Goal: Task Accomplishment & Management: Manage account settings

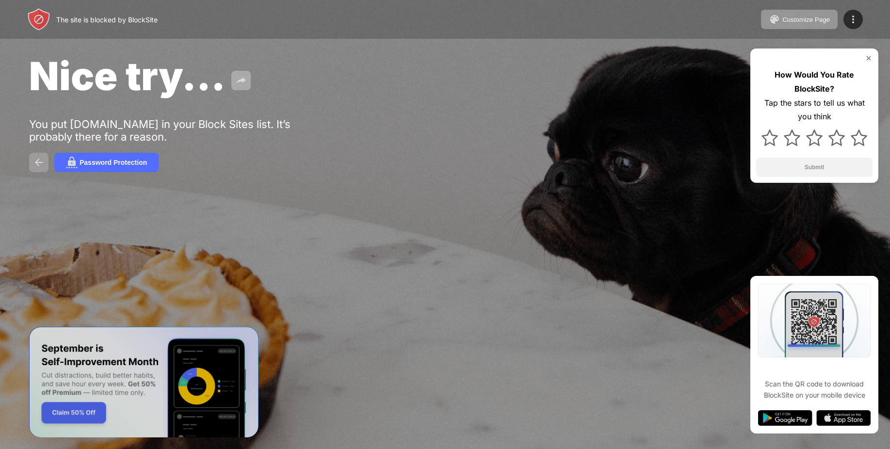
click at [39, 166] on img at bounding box center [39, 163] width 12 height 12
click at [79, 161] on button "Password Protection" at bounding box center [106, 162] width 104 height 19
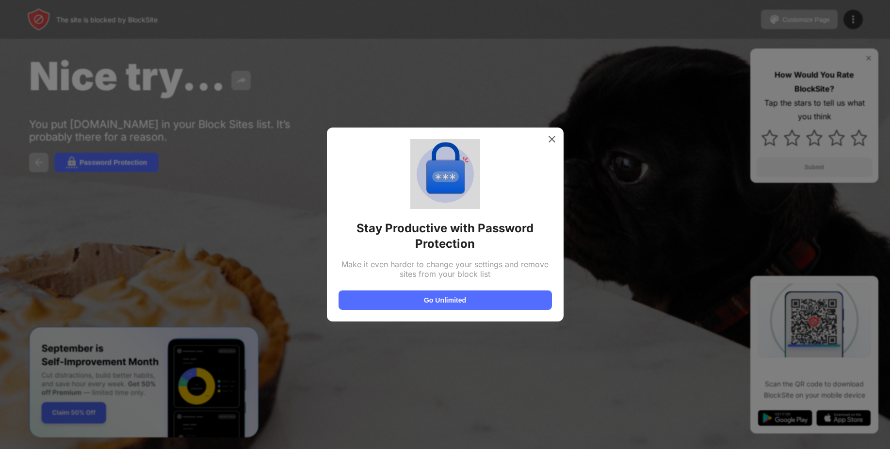
click at [28, 165] on div at bounding box center [445, 224] width 890 height 449
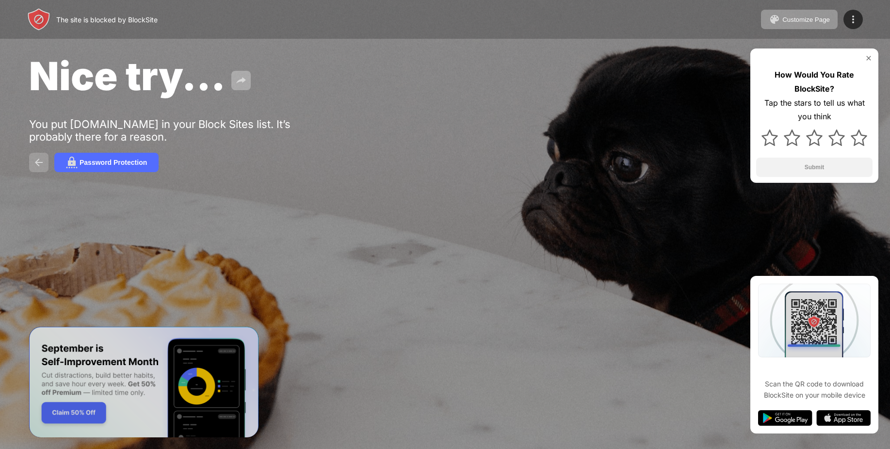
click at [31, 160] on button at bounding box center [38, 162] width 19 height 19
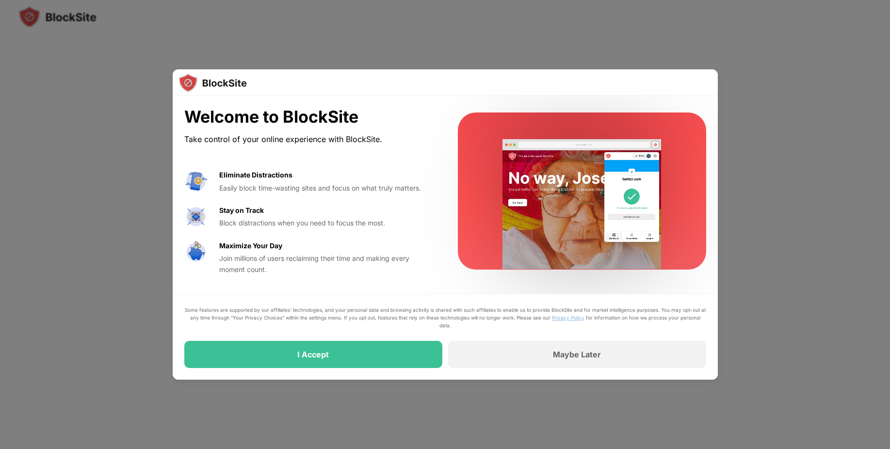
click at [289, 356] on div "I Accept" at bounding box center [313, 354] width 258 height 27
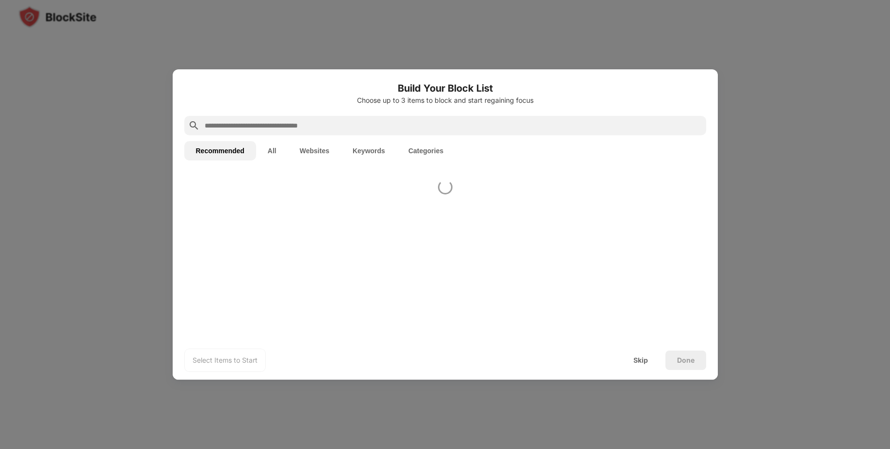
drag, startPoint x: 289, startPoint y: 356, endPoint x: 291, endPoint y: 350, distance: 7.4
click at [287, 343] on div "Select Items to Start Skip Done" at bounding box center [445, 360] width 545 height 39
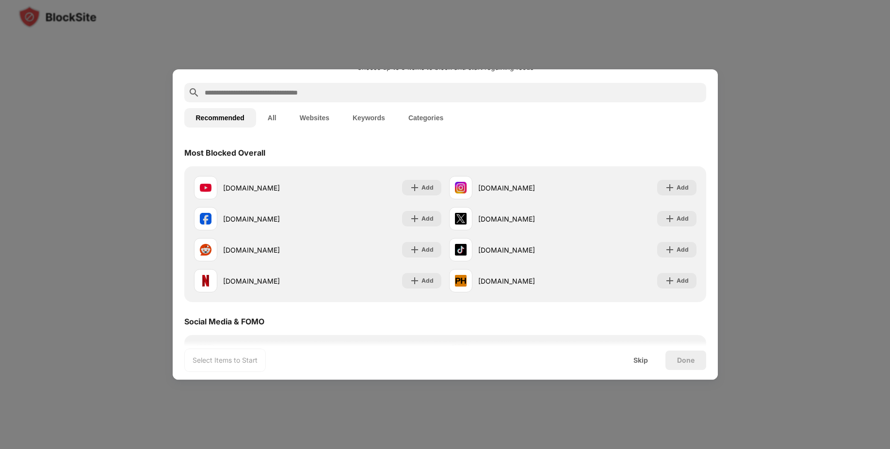
scroll to position [194, 0]
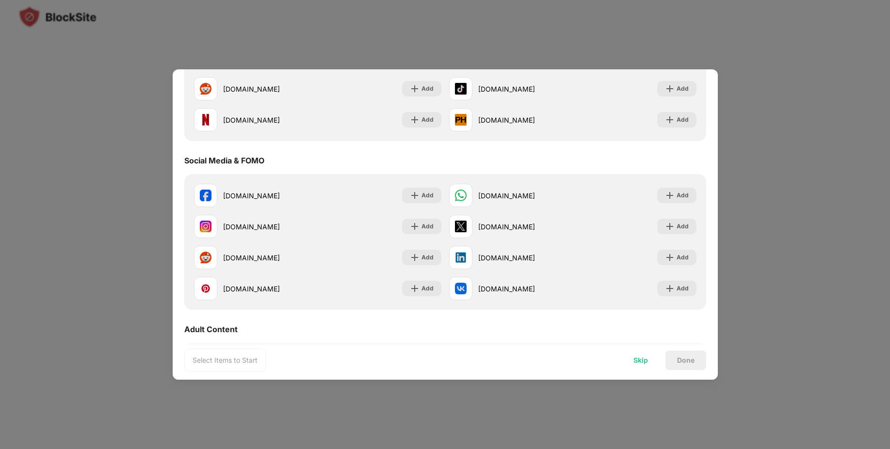
click at [629, 359] on div "Skip" at bounding box center [641, 360] width 38 height 19
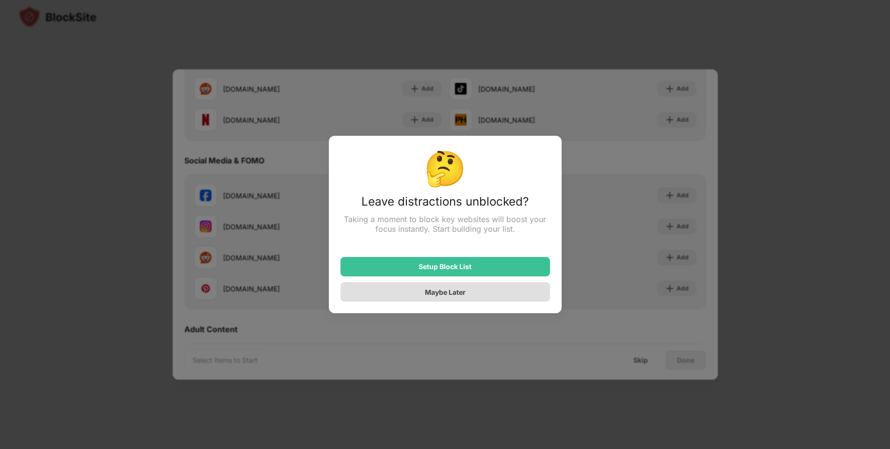
click at [445, 296] on div "Maybe Later" at bounding box center [445, 292] width 41 height 8
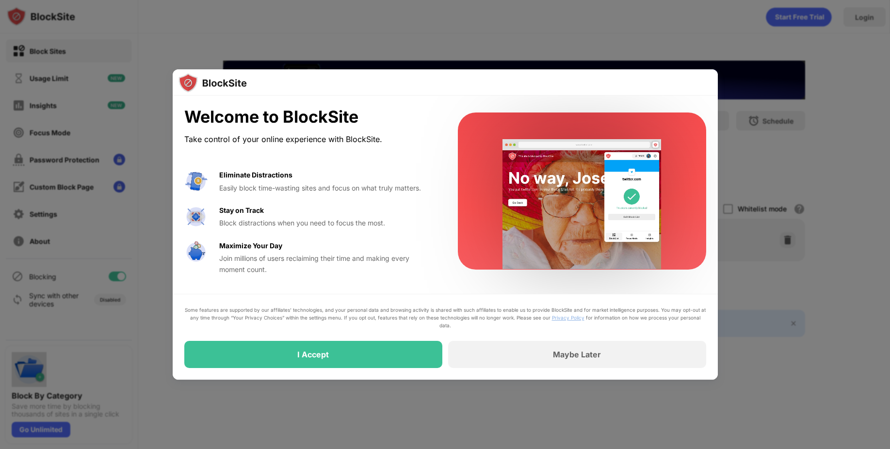
click at [537, 78] on div at bounding box center [445, 82] width 545 height 26
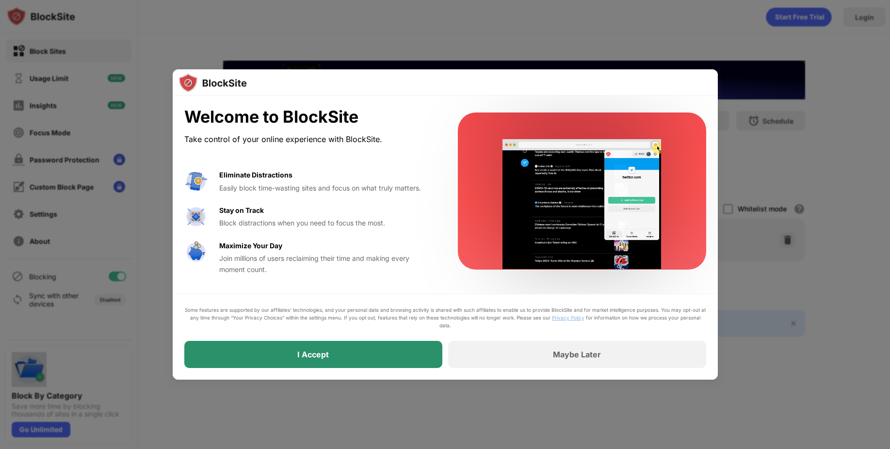
click at [372, 345] on div "I Accept" at bounding box center [313, 354] width 258 height 27
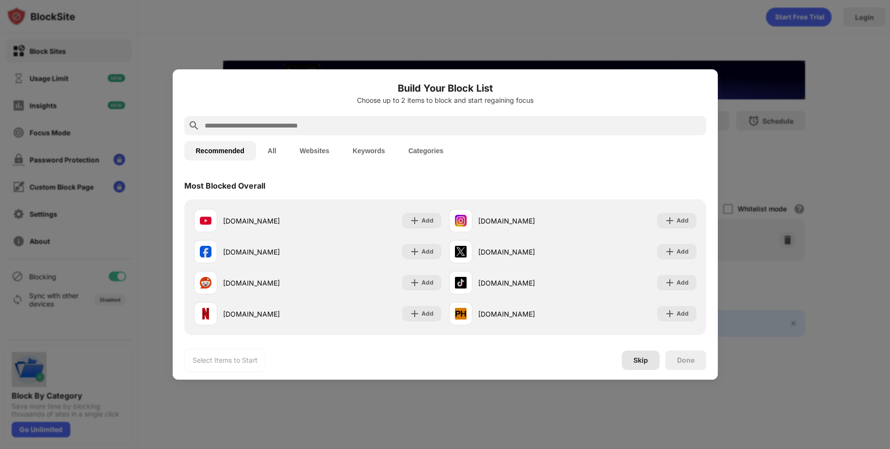
click at [630, 358] on div "Skip" at bounding box center [641, 360] width 38 height 19
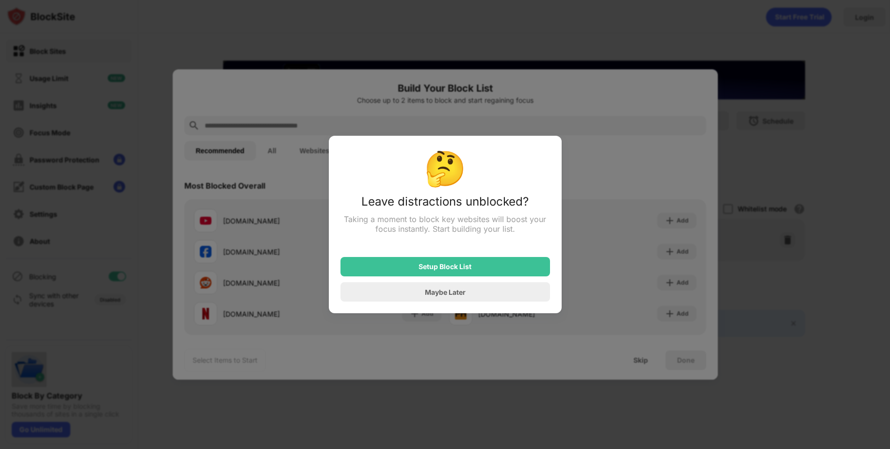
click at [424, 286] on div "Maybe Later" at bounding box center [445, 291] width 210 height 19
